Goal: Information Seeking & Learning: Learn about a topic

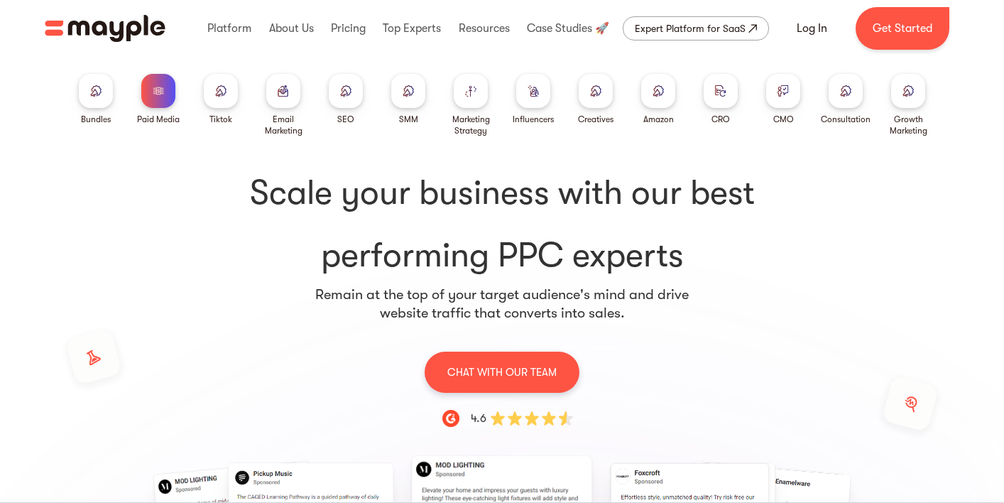
scroll to position [27, 0]
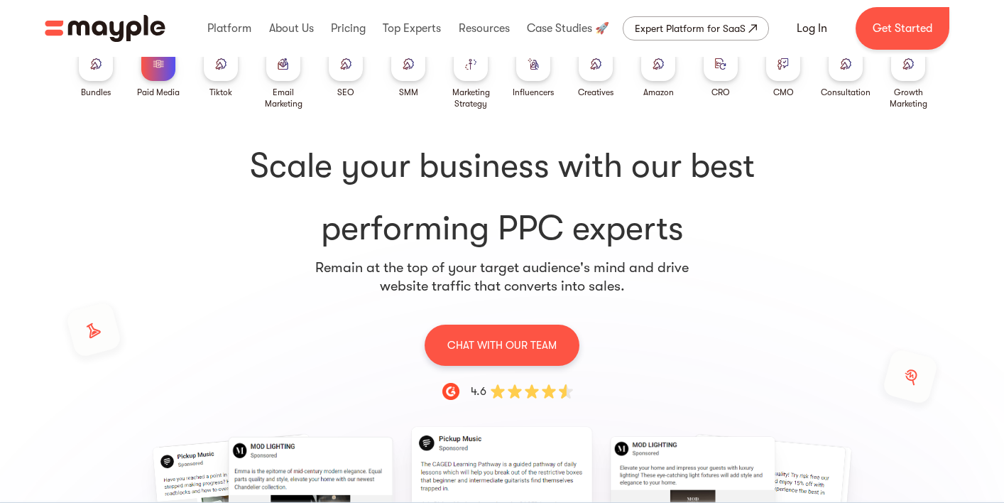
click at [104, 64] on div at bounding box center [96, 64] width 34 height 34
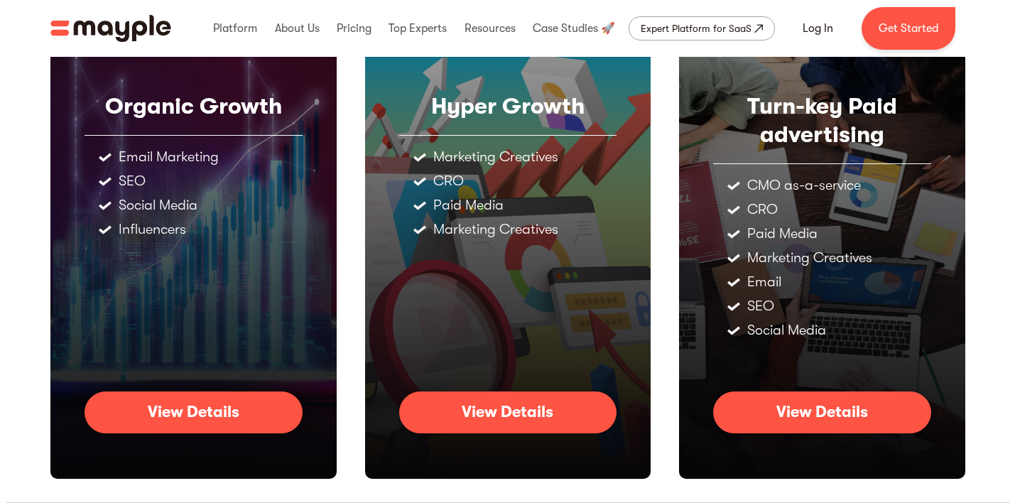
scroll to position [739, 0]
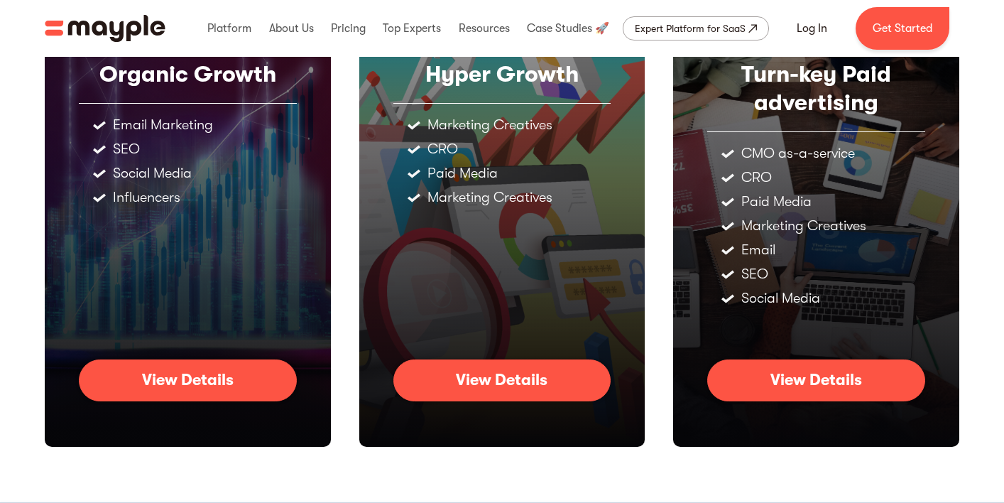
click at [824, 389] on div "View Details" at bounding box center [817, 380] width 92 height 18
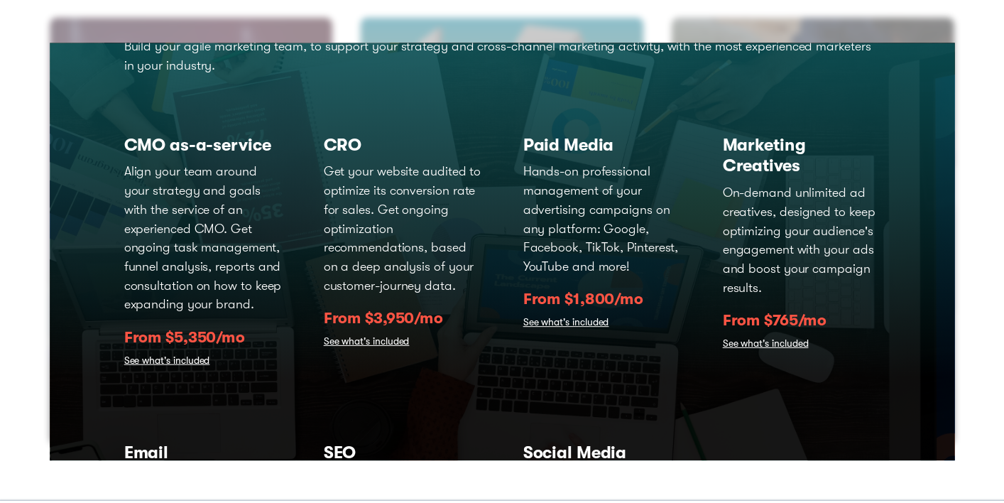
scroll to position [0, 0]
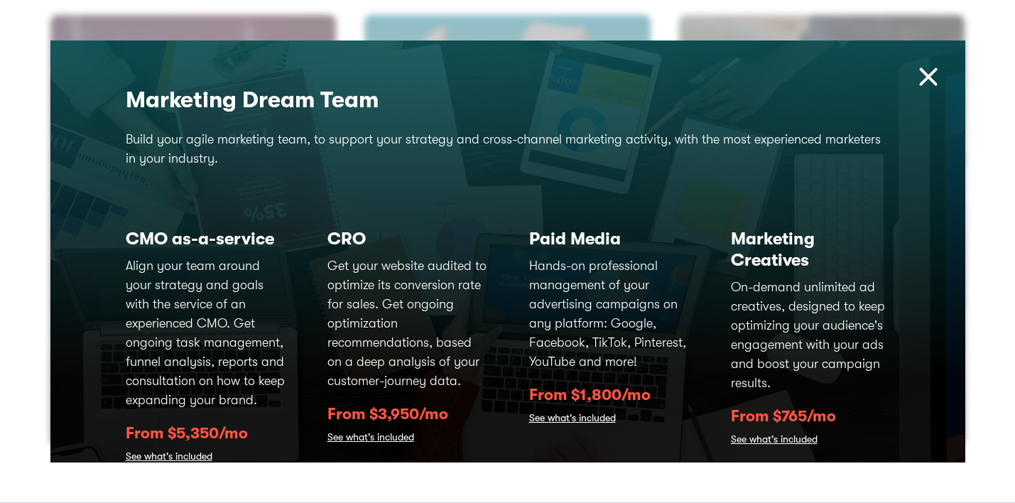
click at [920, 77] on img at bounding box center [929, 77] width 31 height 31
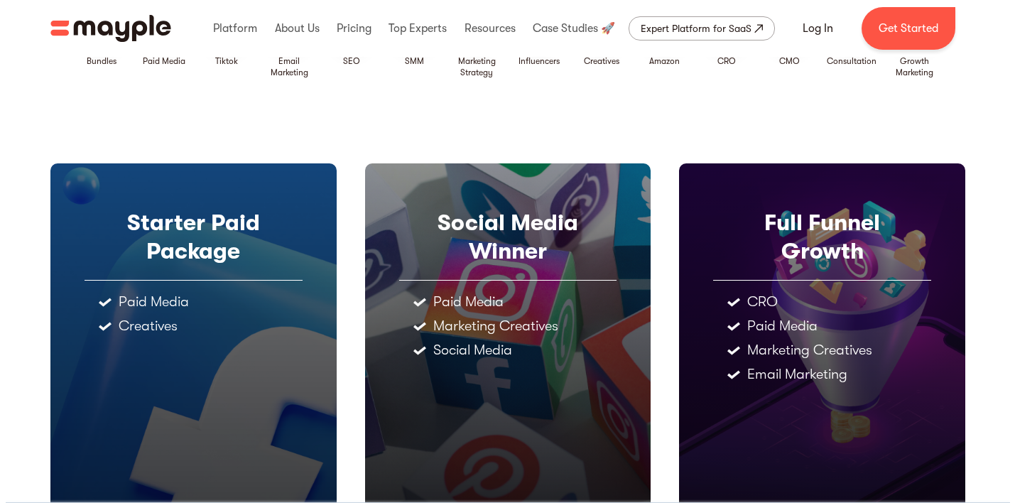
scroll to position [172, 0]
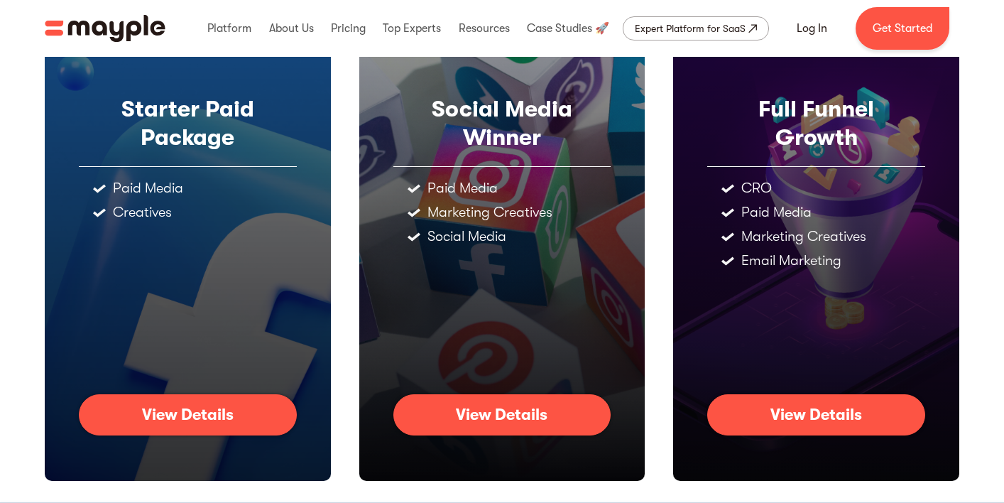
click at [212, 410] on div "View Details" at bounding box center [188, 415] width 92 height 18
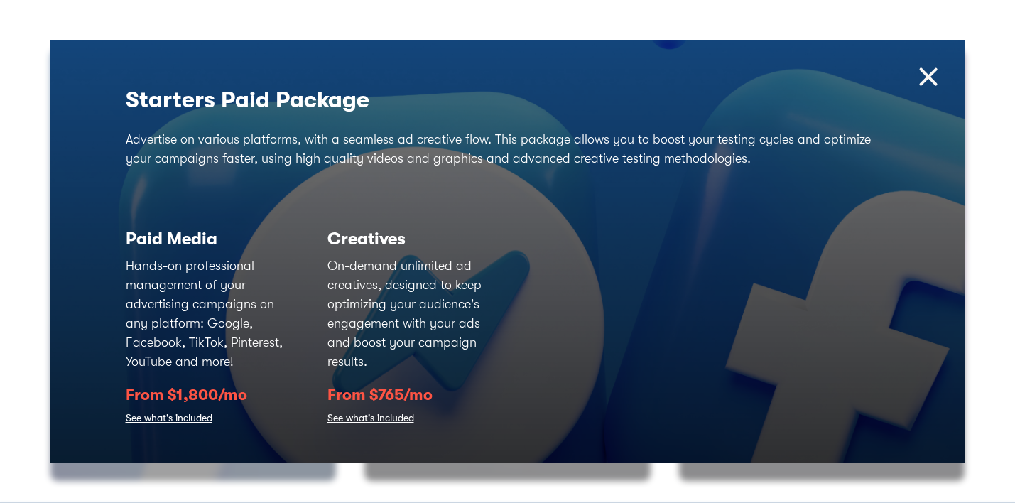
click at [157, 418] on link "See what's included" at bounding box center [169, 419] width 87 height 20
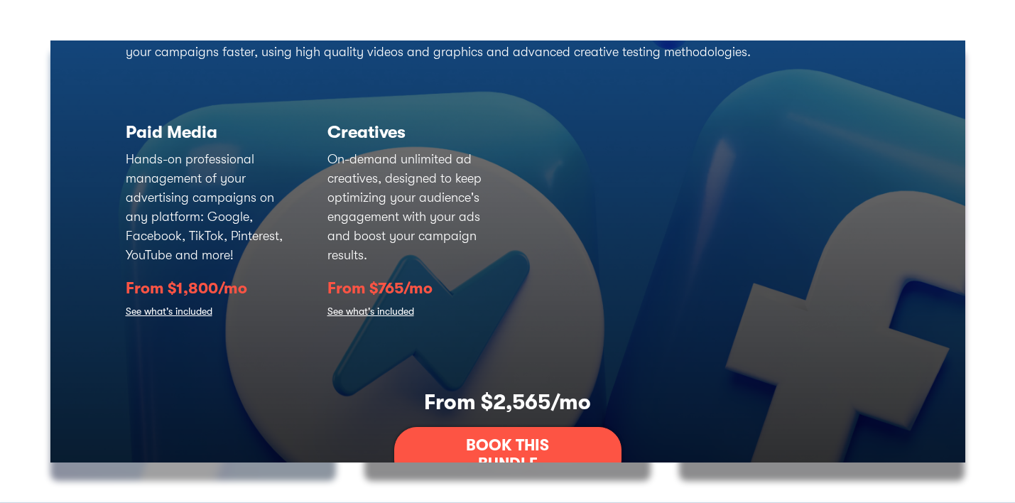
scroll to position [168, 0]
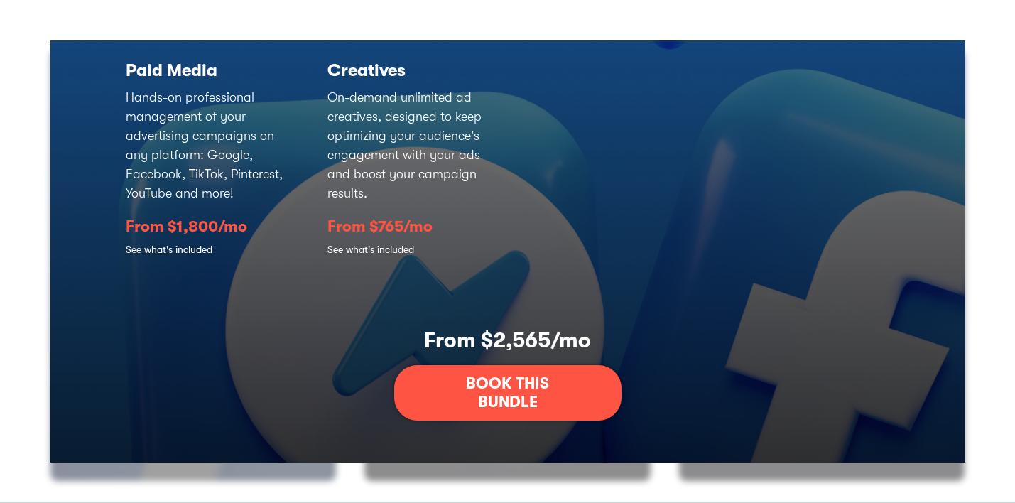
click at [188, 249] on link "See what's included" at bounding box center [169, 251] width 87 height 20
click at [197, 251] on link "See what's included" at bounding box center [169, 251] width 87 height 20
click at [392, 251] on link "See what's included" at bounding box center [370, 251] width 87 height 20
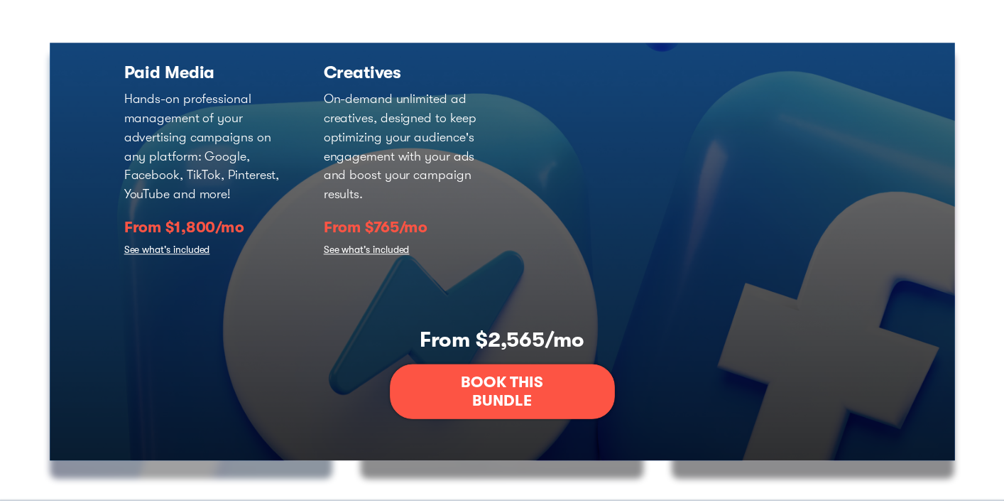
scroll to position [0, 0]
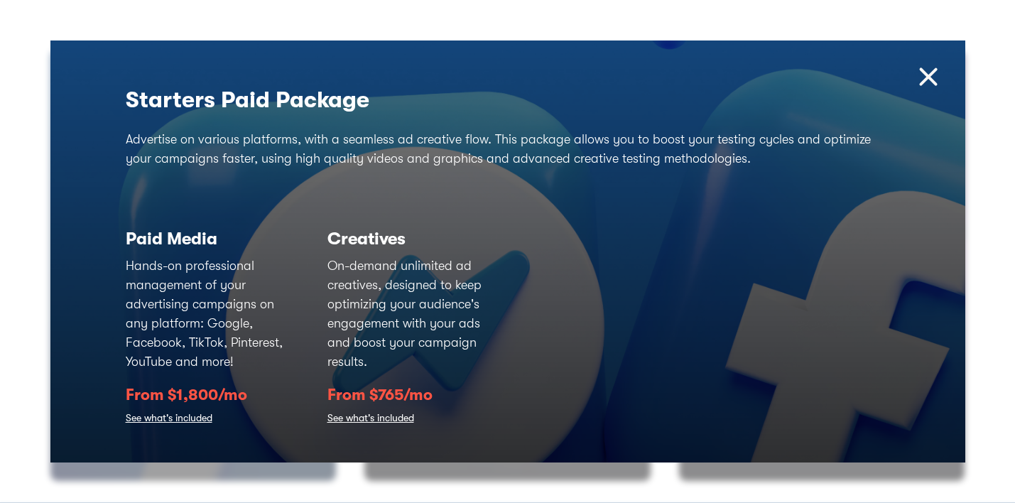
click at [914, 72] on img at bounding box center [929, 77] width 31 height 31
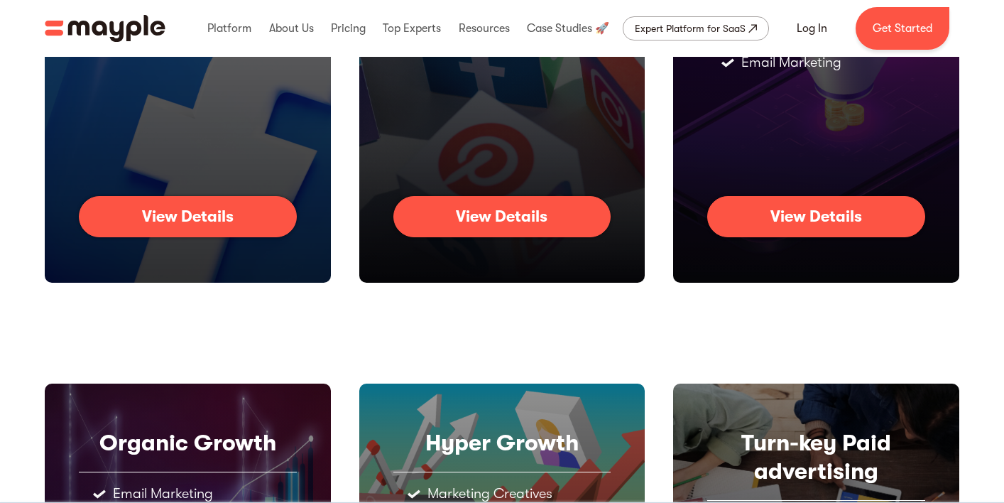
scroll to position [367, 0]
